Goal: Transaction & Acquisition: Purchase product/service

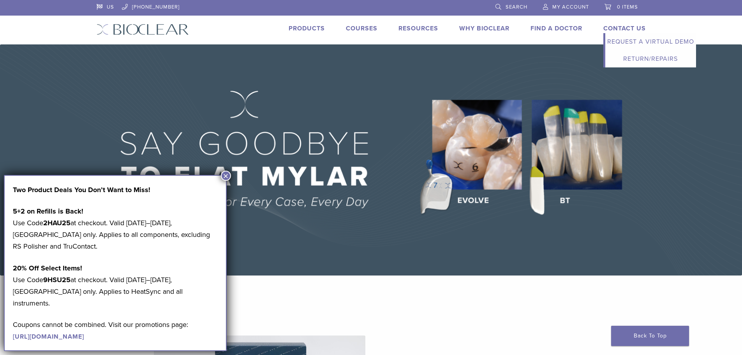
click at [615, 28] on link "Contact Us" at bounding box center [624, 29] width 42 height 8
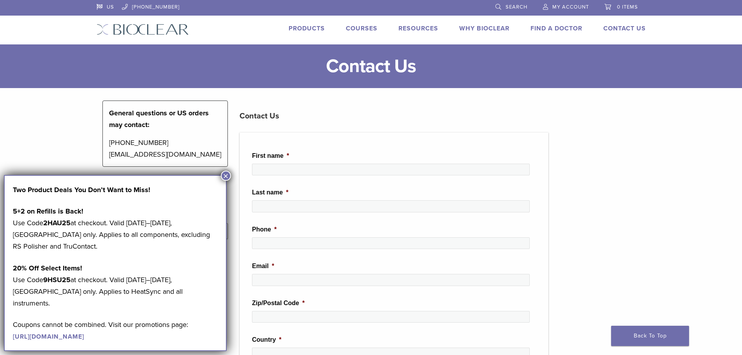
click at [543, 153] on ul "First name * Last name * Phone * Email * Zip/Postal Code * Country * Question /…" at bounding box center [394, 320] width 309 height 376
click at [228, 172] on button "×" at bounding box center [226, 176] width 10 height 10
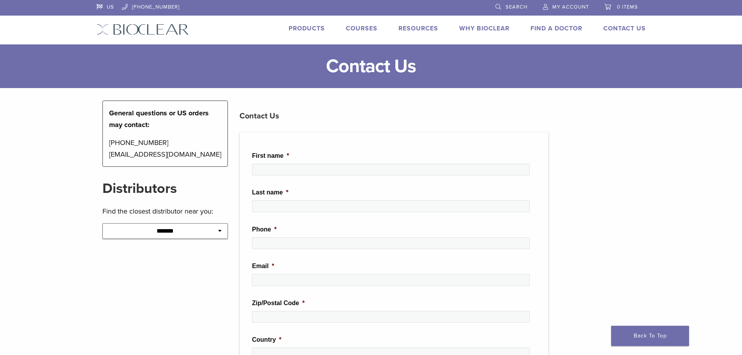
click at [310, 28] on link "Products" at bounding box center [307, 29] width 36 height 8
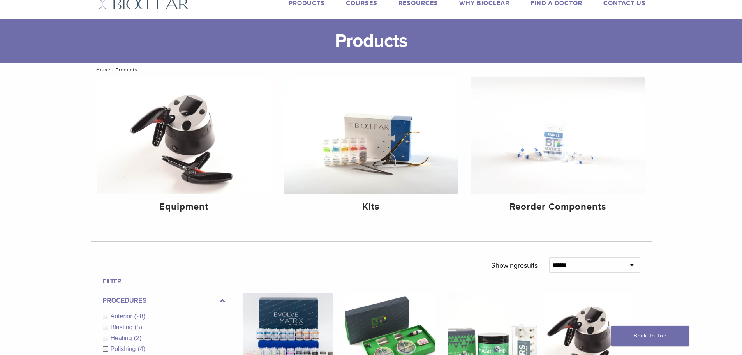
scroll to position [39, 0]
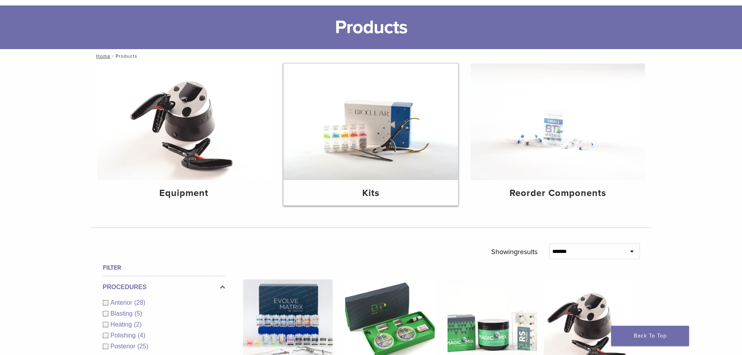
click at [388, 160] on img at bounding box center [371, 121] width 175 height 116
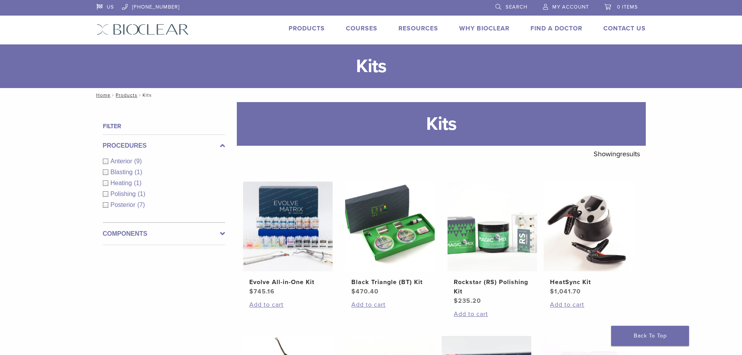
click at [515, 9] on span "Search" at bounding box center [517, 7] width 22 height 6
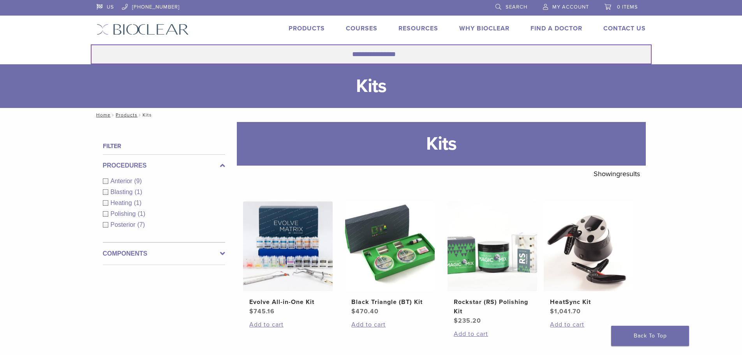
click at [381, 56] on input "Search for:" at bounding box center [371, 54] width 561 height 20
type input "******"
click at [90, 44] on button "Search" at bounding box center [90, 44] width 0 height 0
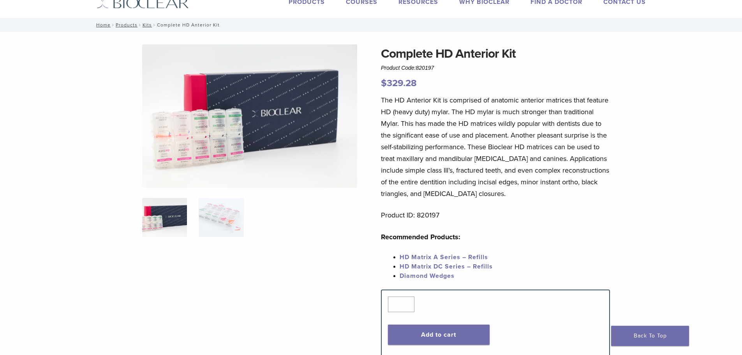
scroll to position [39, 0]
